Goal: Information Seeking & Learning: Learn about a topic

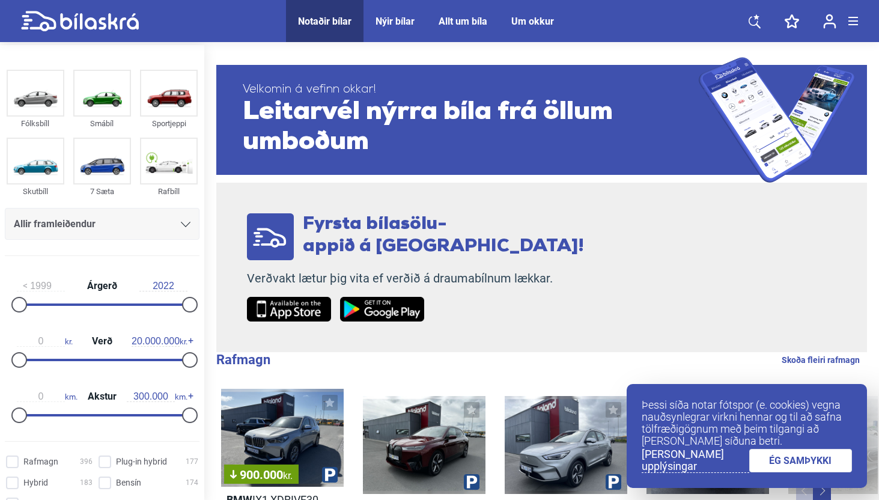
click at [798, 463] on link "ÉG SAMÞYKKI" at bounding box center [800, 460] width 103 height 23
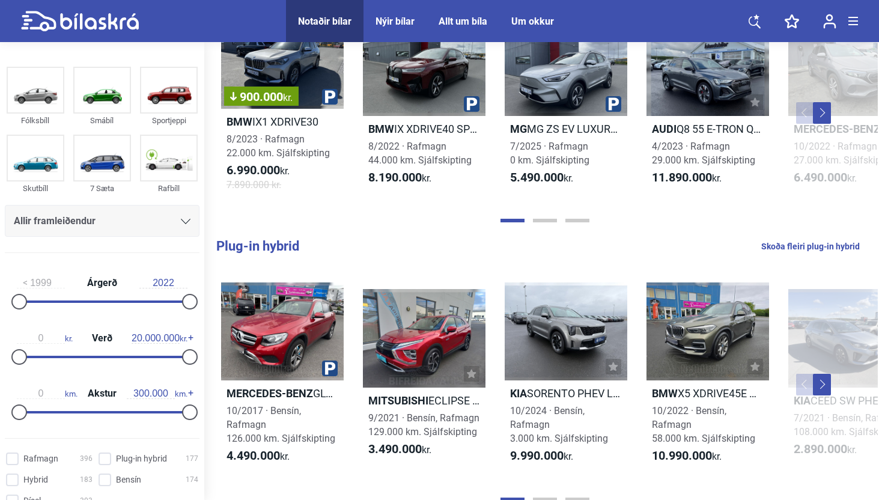
scroll to position [381, 0]
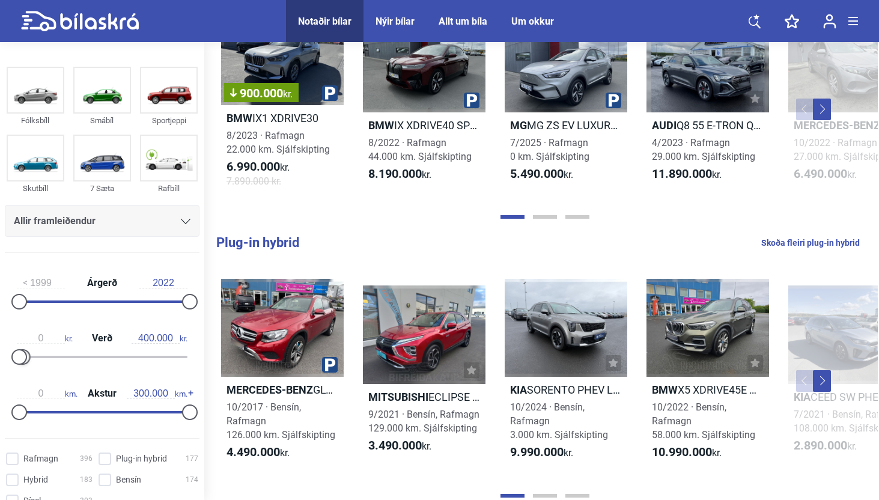
type input "500.000"
drag, startPoint x: 187, startPoint y: 363, endPoint x: 25, endPoint y: 359, distance: 162.2
click at [25, 358] on div at bounding box center [102, 357] width 171 height 2
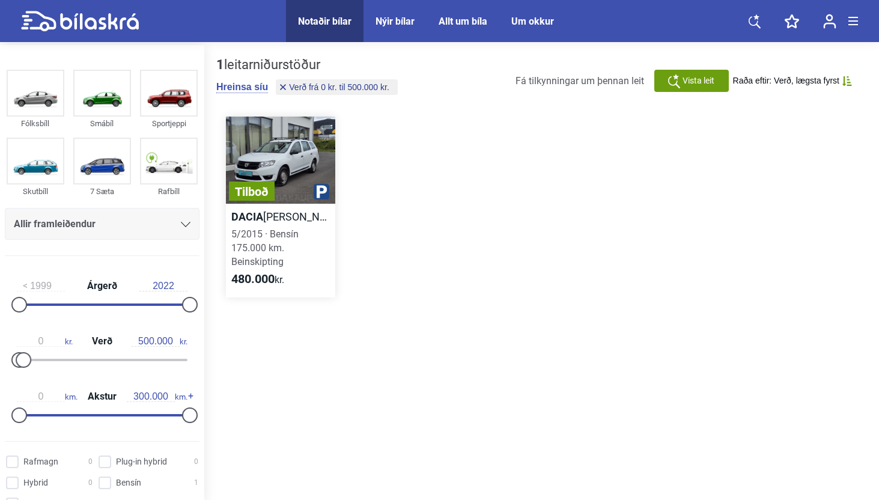
click at [288, 219] on h2 "[PERSON_NAME]" at bounding box center [280, 217] width 109 height 14
type input "20.000.000"
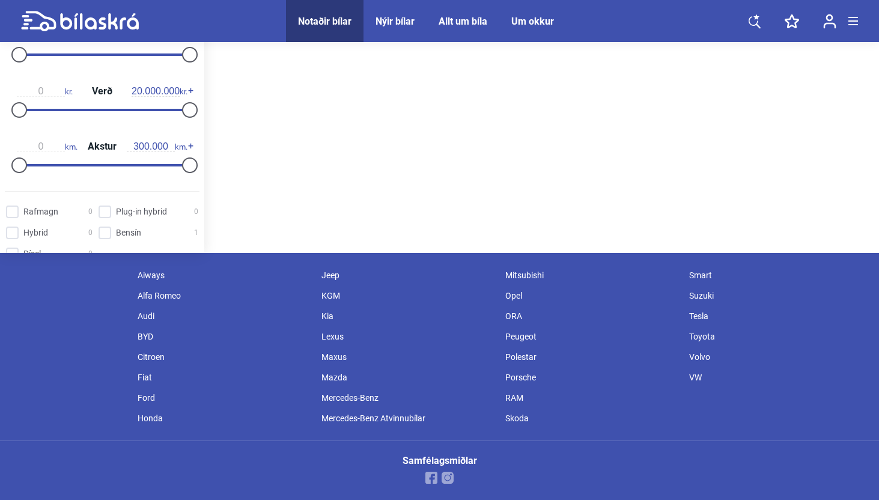
scroll to position [250, 0]
